Goal: Task Accomplishment & Management: Complete application form

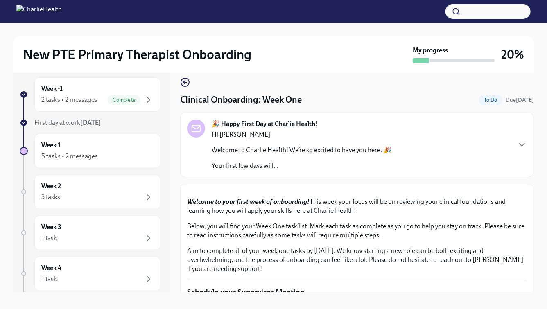
scroll to position [604, 0]
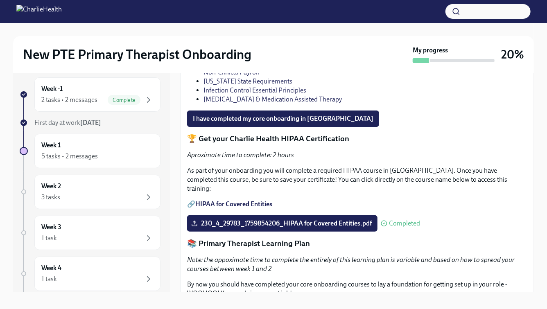
click at [273, 58] on link "Charlie Health Essentials (PTE)" at bounding box center [247, 54] width 86 height 8
click at [250, 76] on link "Non-Clinical Payroll" at bounding box center [232, 72] width 56 height 8
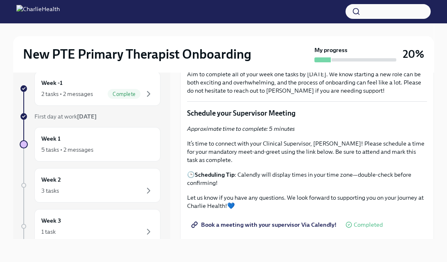
scroll to position [167, 0]
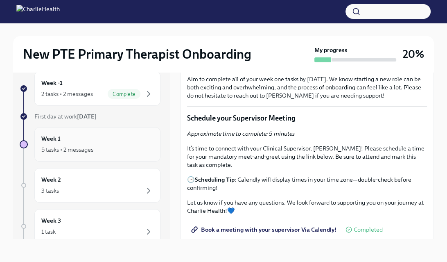
click at [119, 151] on div "5 tasks • 2 messages" at bounding box center [97, 150] width 112 height 10
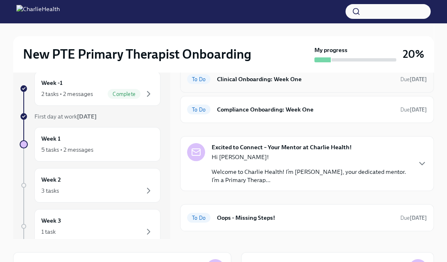
scroll to position [112, 0]
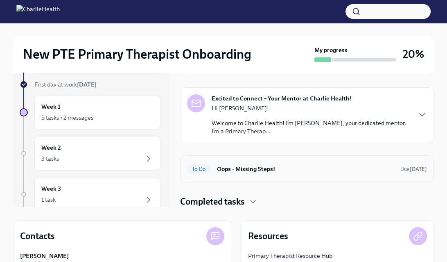
click at [307, 172] on h6 "Oops - Missing Steps!" at bounding box center [305, 168] width 177 height 9
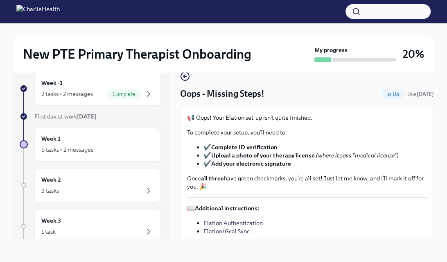
scroll to position [41, 0]
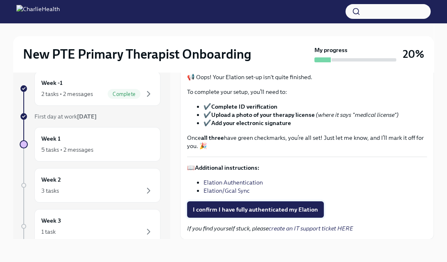
click at [285, 210] on span "I confirm I have fully authenticated my Elation" at bounding box center [255, 209] width 125 height 8
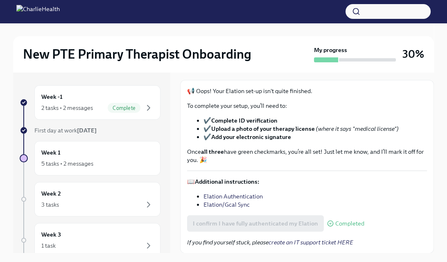
click at [241, 205] on link "Elation/Gcal Sync" at bounding box center [227, 204] width 46 height 7
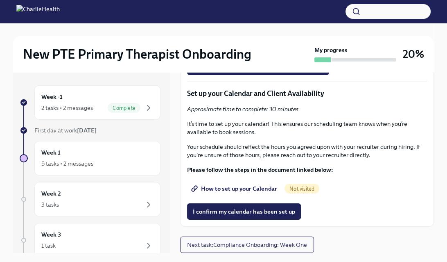
scroll to position [1757, 0]
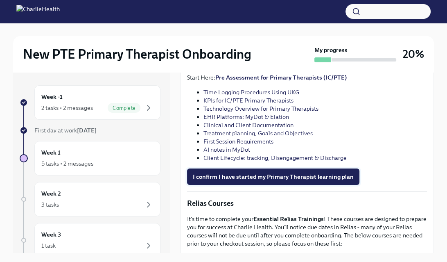
scroll to position [949, 0]
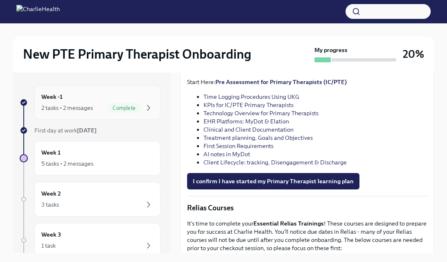
click at [97, 98] on div "Week -1 2 tasks • 2 messages Complete" at bounding box center [97, 102] width 112 height 20
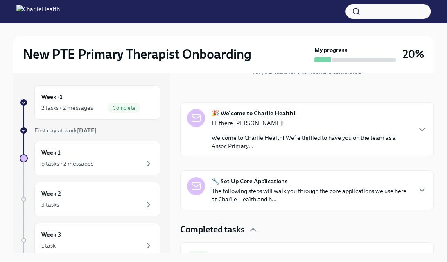
scroll to position [93, 0]
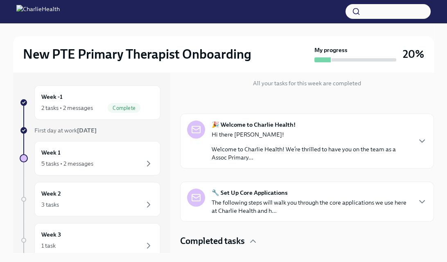
click at [384, 198] on p "The following steps will walk you through the core applications we use here at …" at bounding box center [311, 206] width 199 height 16
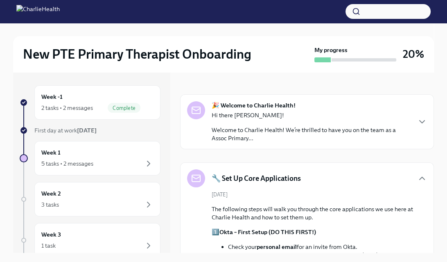
scroll to position [109, 0]
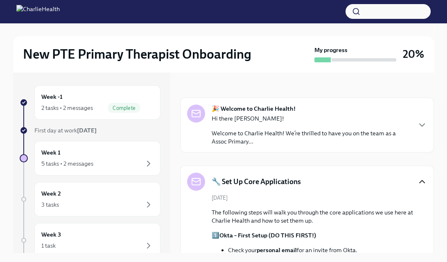
click at [421, 178] on icon "button" at bounding box center [422, 181] width 10 height 10
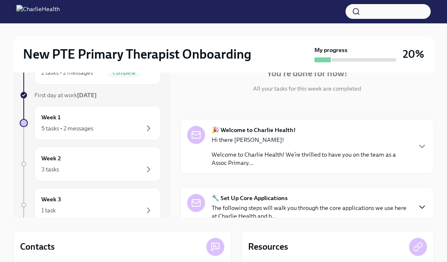
scroll to position [36, 0]
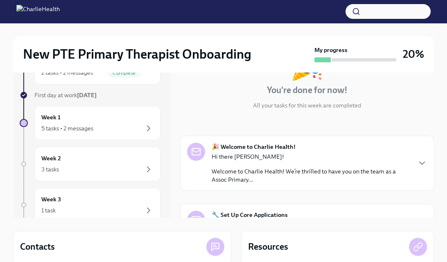
click at [360, 161] on div "Hi there [PERSON_NAME]! Welcome to Charlie Health! We’re thrilled to have you o…" at bounding box center [311, 167] width 199 height 31
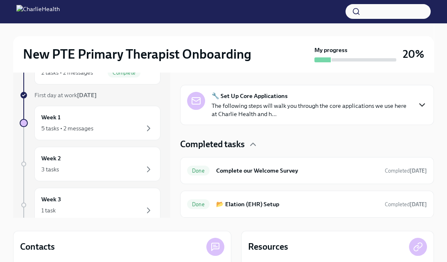
scroll to position [613, 0]
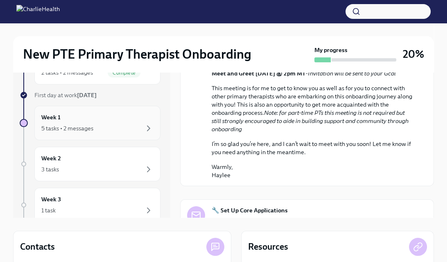
click at [111, 127] on div "5 tasks • 2 messages" at bounding box center [97, 128] width 112 height 10
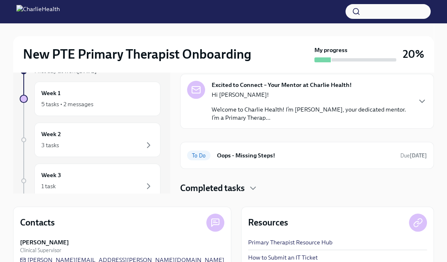
scroll to position [73, 0]
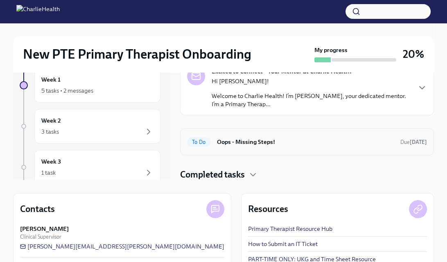
click at [274, 142] on h6 "Oops - Missing Steps!" at bounding box center [305, 141] width 177 height 9
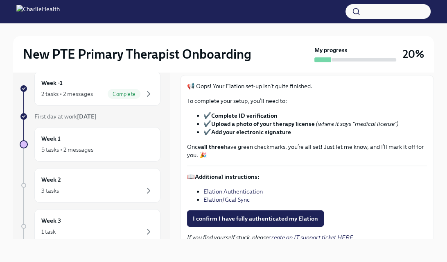
scroll to position [41, 0]
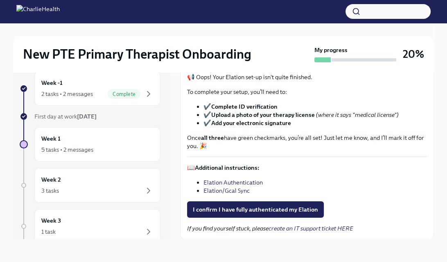
click at [256, 181] on link "Elation Authentication" at bounding box center [233, 182] width 59 height 7
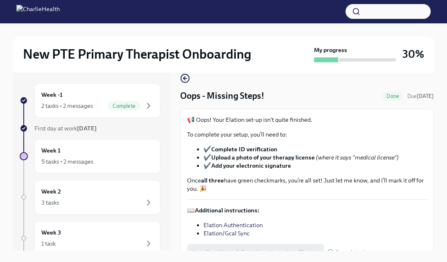
scroll to position [0, 0]
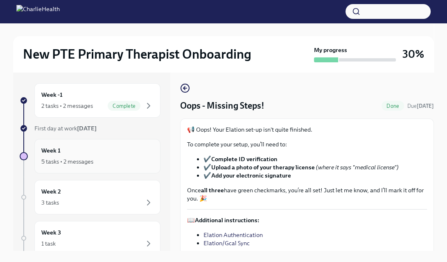
click at [110, 152] on div "Week 1 5 tasks • 2 messages" at bounding box center [97, 156] width 112 height 20
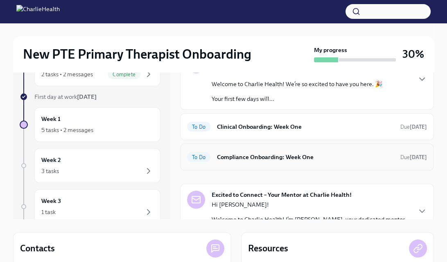
scroll to position [25, 0]
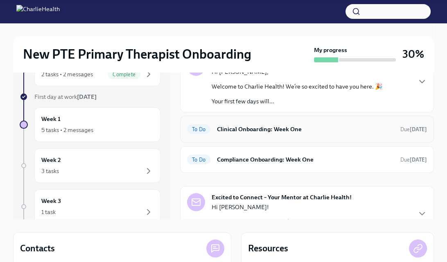
click at [326, 131] on h6 "Clinical Onboarding: Week One" at bounding box center [305, 128] width 177 height 9
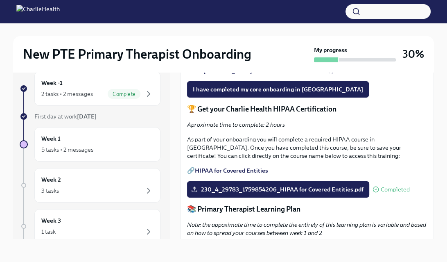
scroll to position [645, 0]
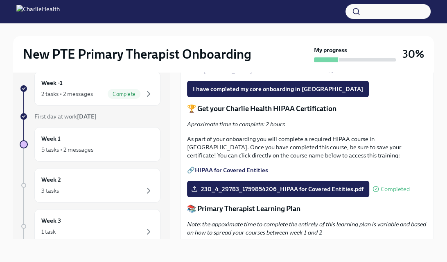
click at [253, 33] on link "Charlie Health Essentials (PTE)" at bounding box center [244, 28] width 81 height 7
